Goal: Navigation & Orientation: Find specific page/section

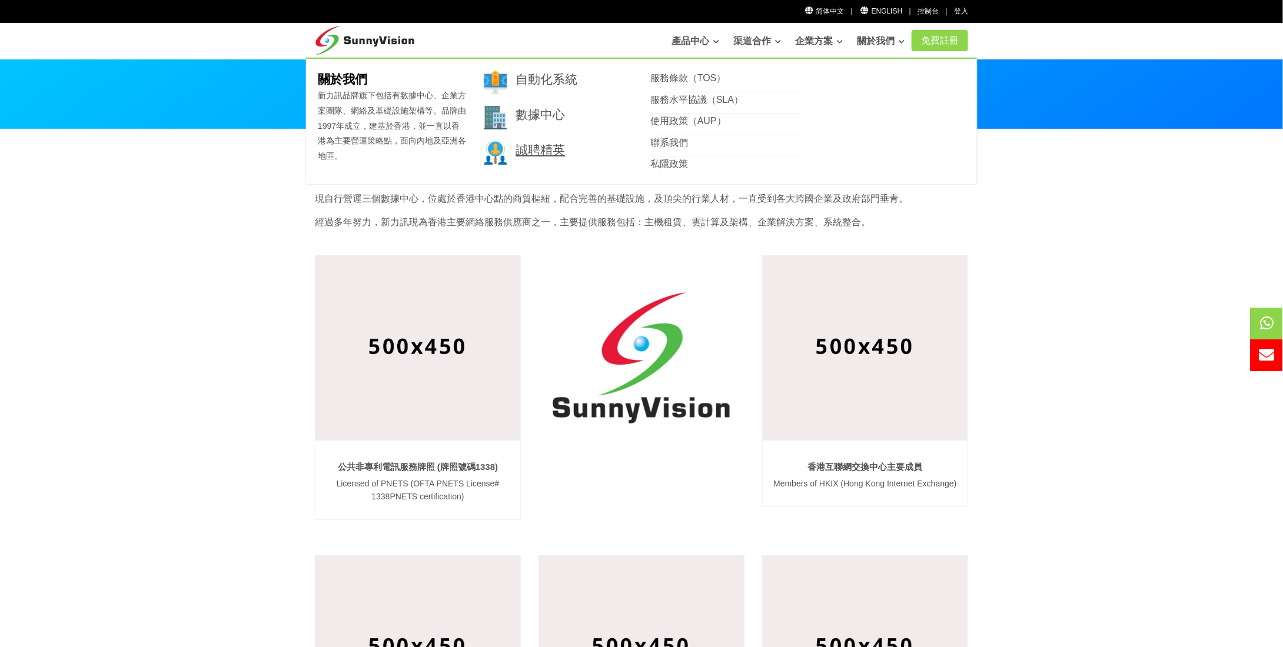
click at [534, 145] on link "誠聘精英" at bounding box center [539, 150] width 49 height 14
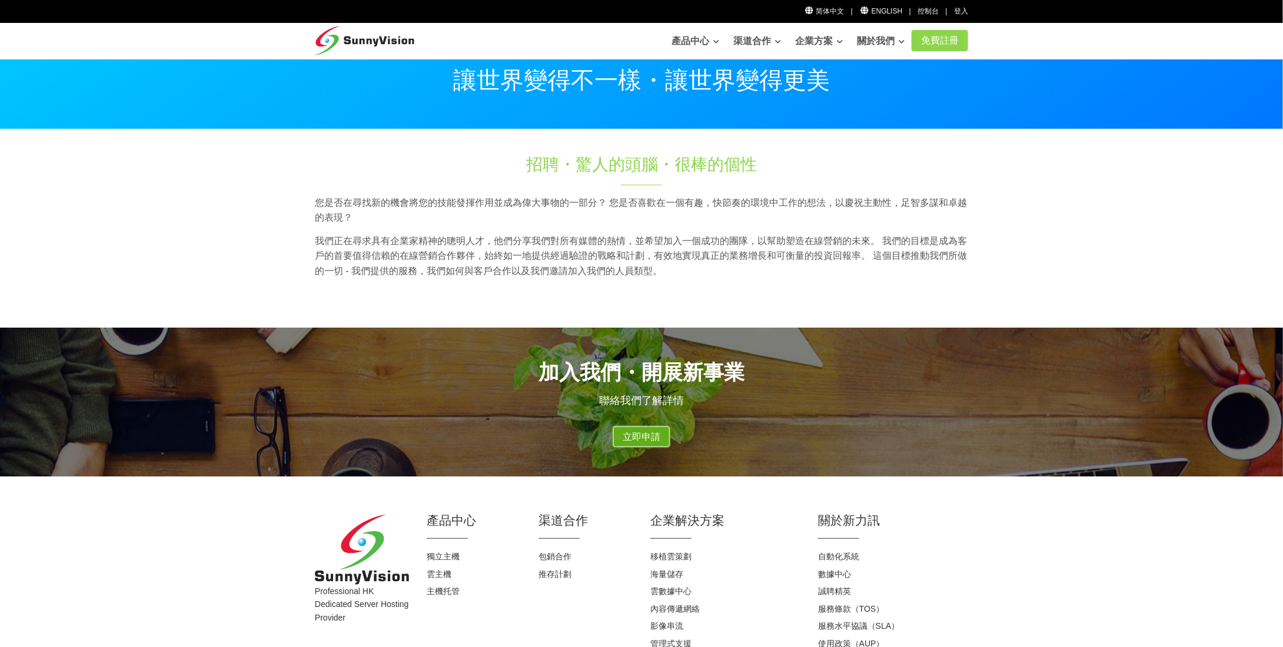
click at [636, 433] on link "立即申請" at bounding box center [641, 437] width 56 height 21
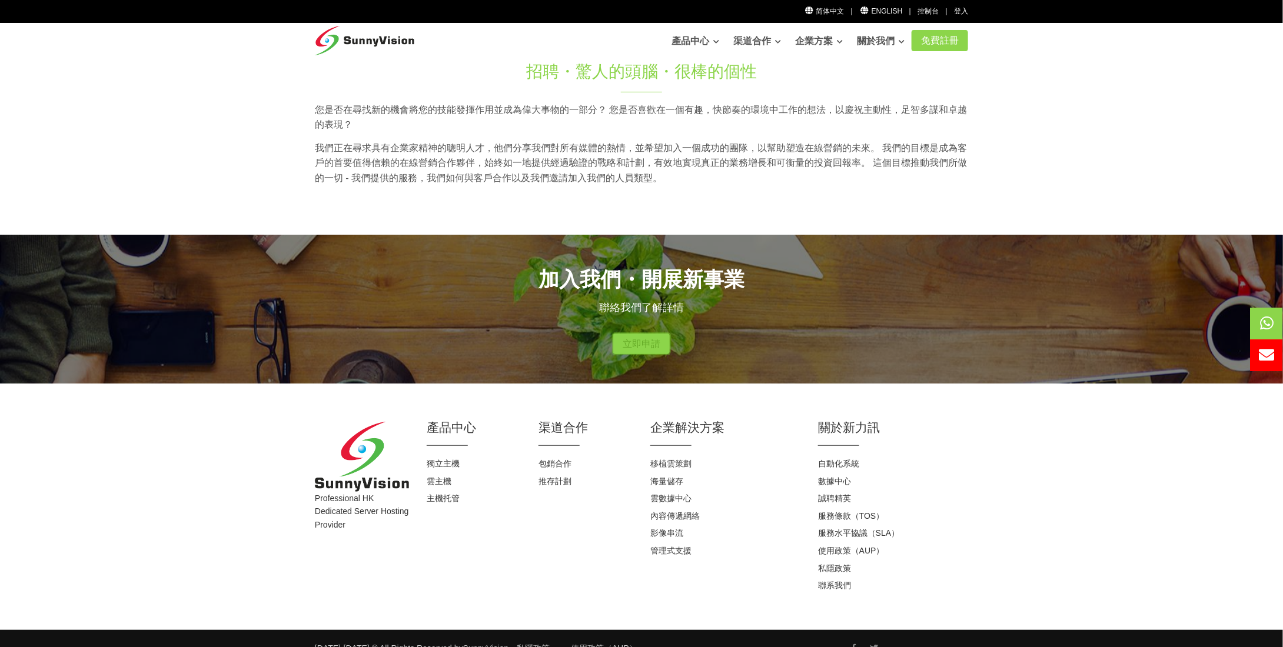
scroll to position [112, 0]
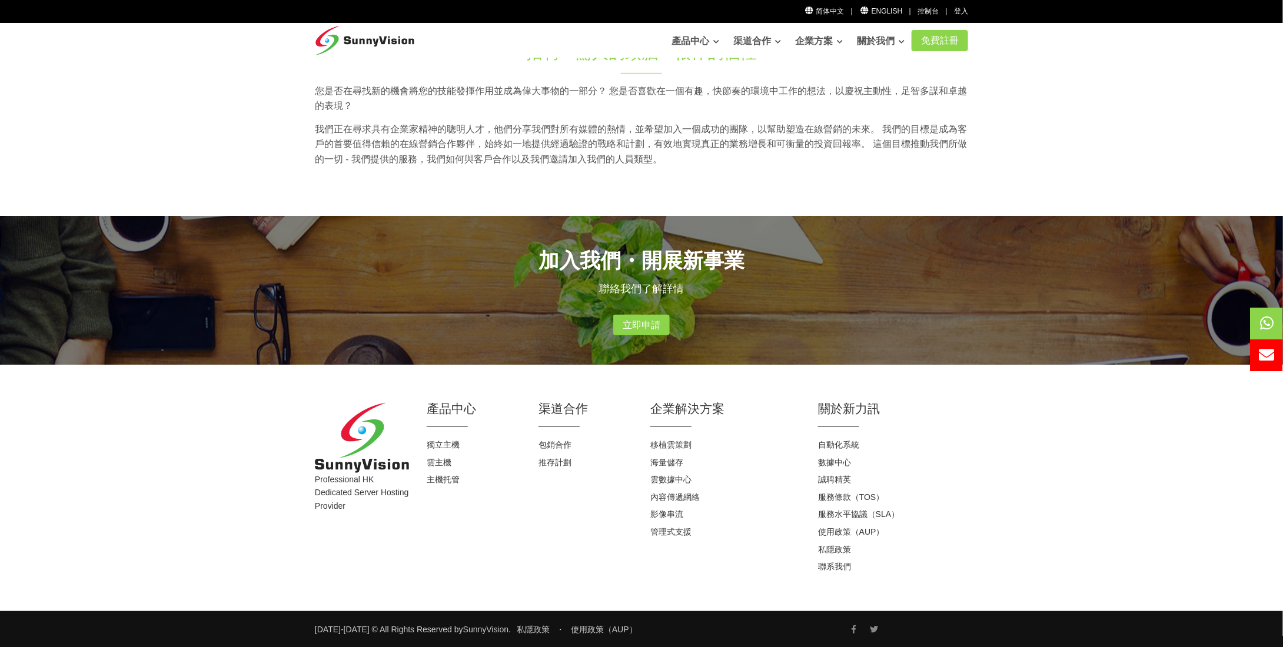
click at [355, 387] on div "Professional HK Dedicated Server Hosting Provider 產品中心 獨立主機 雲主機 主機托管 渠道合作 包銷合作 …" at bounding box center [641, 488] width 1283 height 246
click at [840, 478] on link "誠聘精英" at bounding box center [834, 479] width 33 height 9
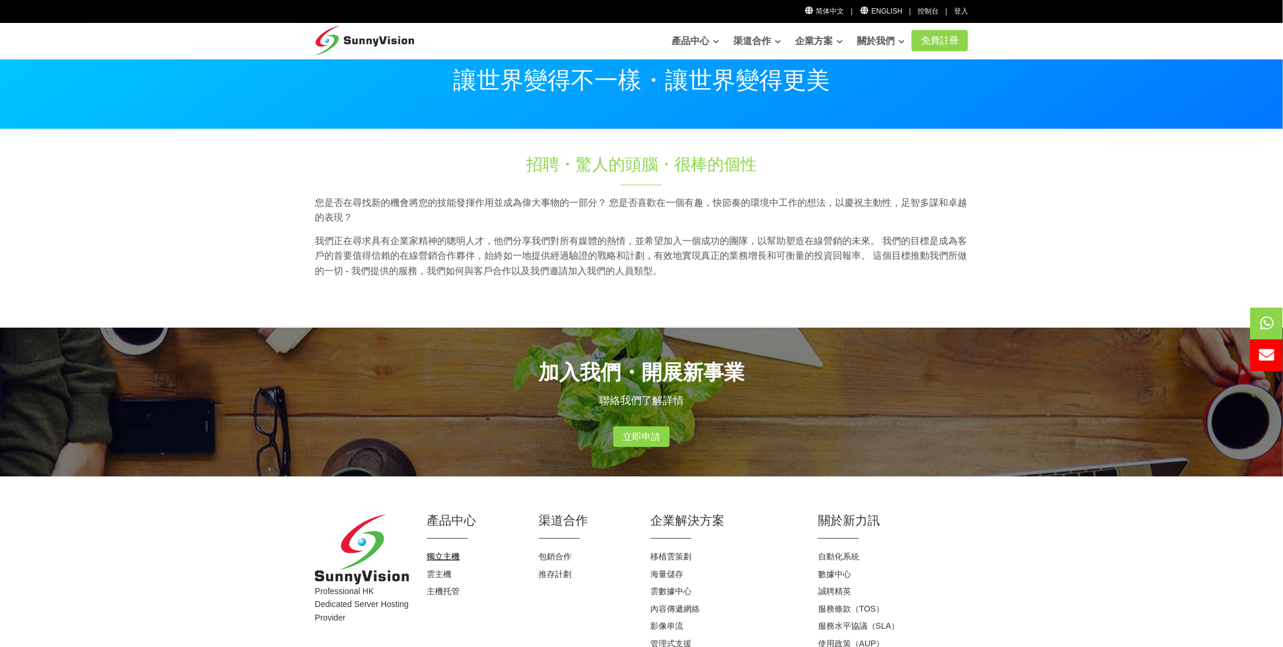
click at [448, 555] on link "獨立主機" at bounding box center [443, 556] width 33 height 9
